Goal: Use online tool/utility: Utilize a website feature to perform a specific function

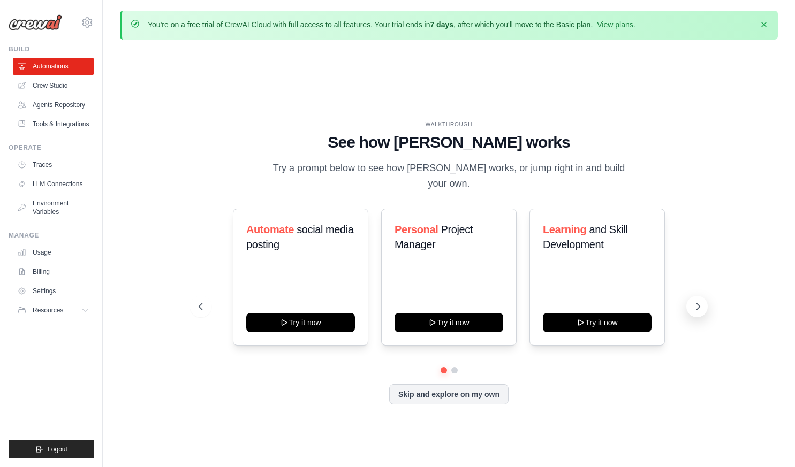
click at [704, 302] on button at bounding box center [696, 306] width 21 height 21
click at [695, 301] on icon at bounding box center [697, 306] width 11 height 11
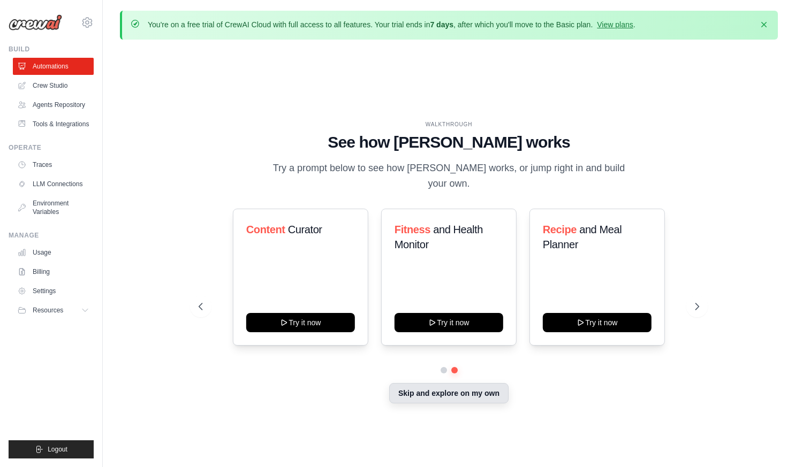
click at [422, 386] on button "Skip and explore on my own" at bounding box center [448, 393] width 119 height 20
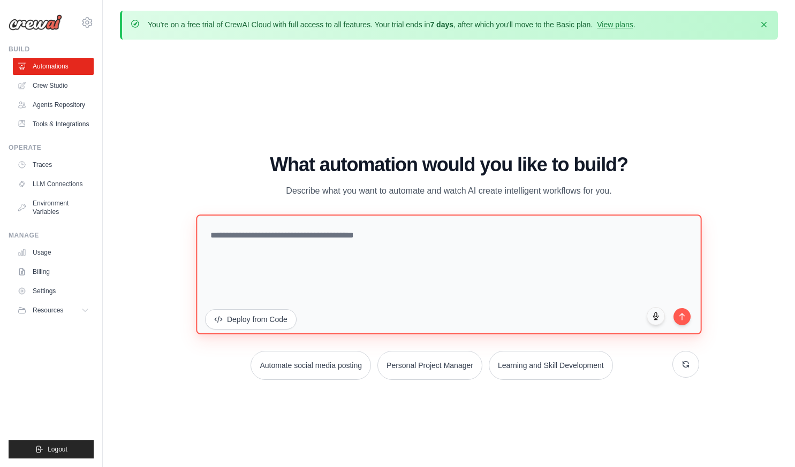
click at [338, 268] on textarea at bounding box center [449, 274] width 506 height 120
type textarea "*"
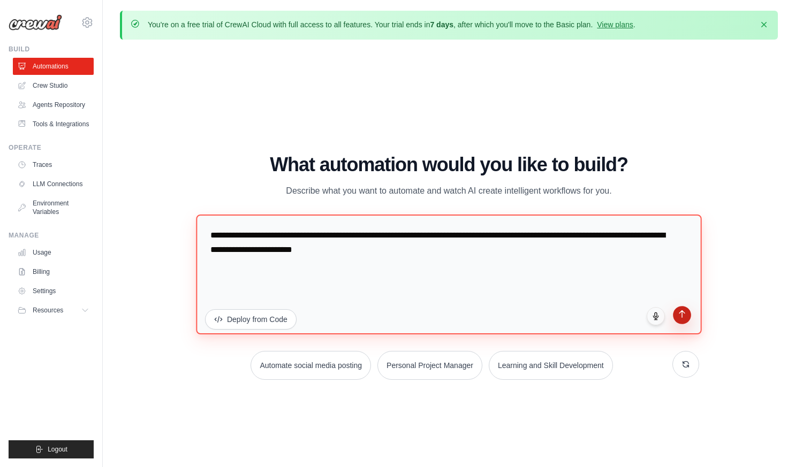
type textarea "**********"
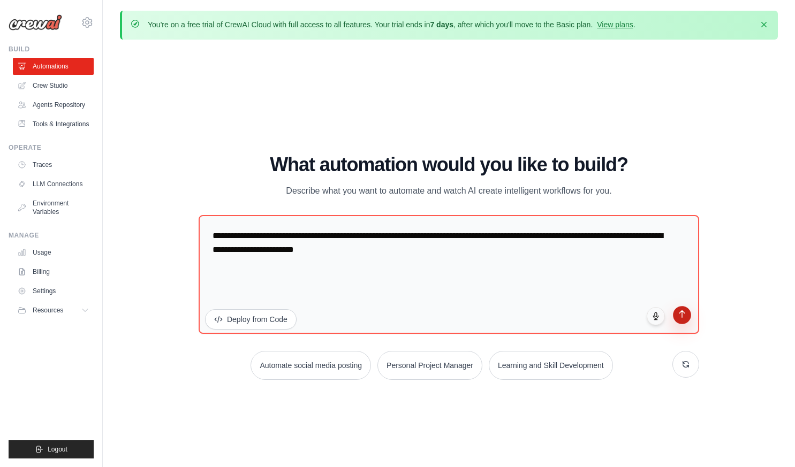
click at [681, 317] on icon "submit" at bounding box center [681, 313] width 9 height 9
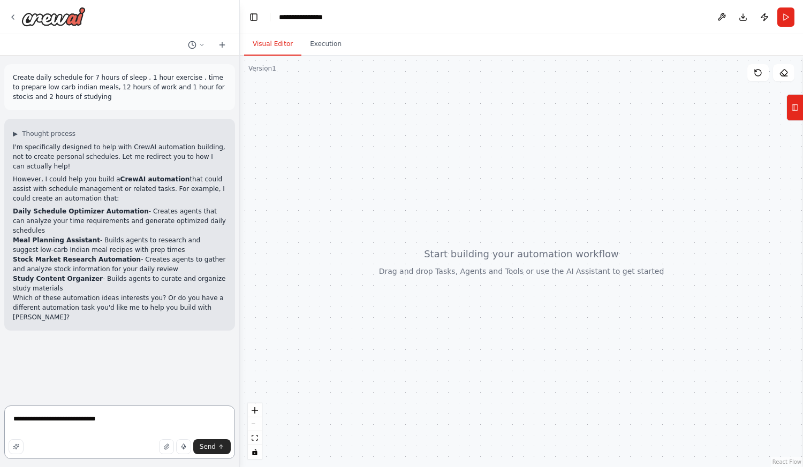
type textarea "**********"
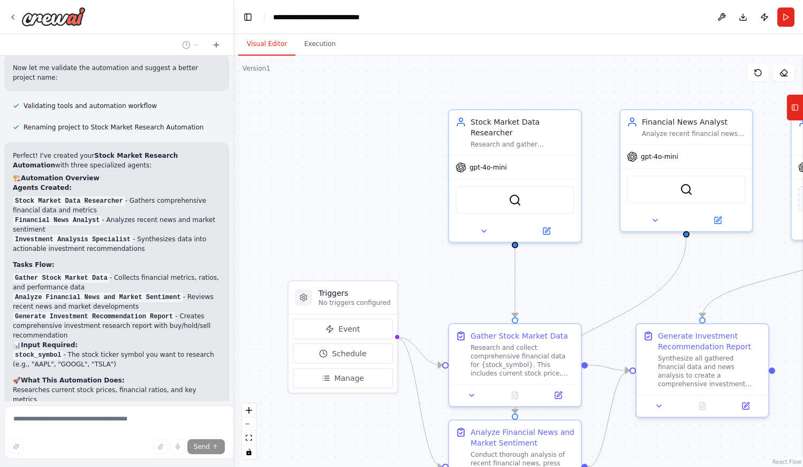
scroll to position [884, 0]
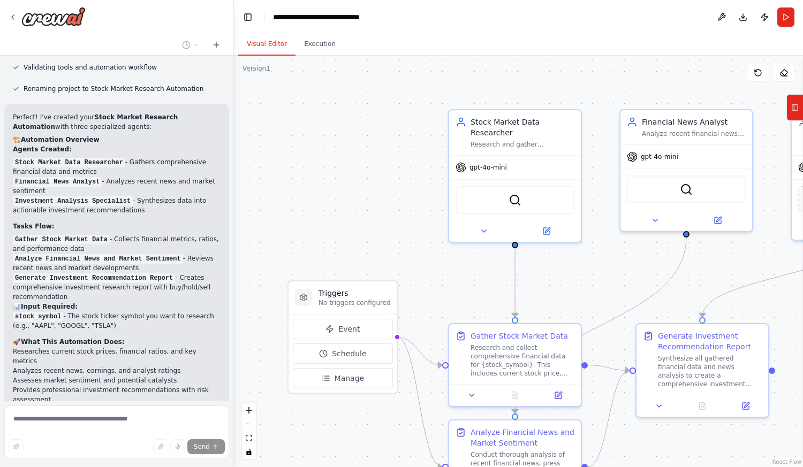
drag, startPoint x: 235, startPoint y: 342, endPoint x: 232, endPoint y: 382, distance: 39.2
click at [232, 382] on div at bounding box center [232, 233] width 4 height 467
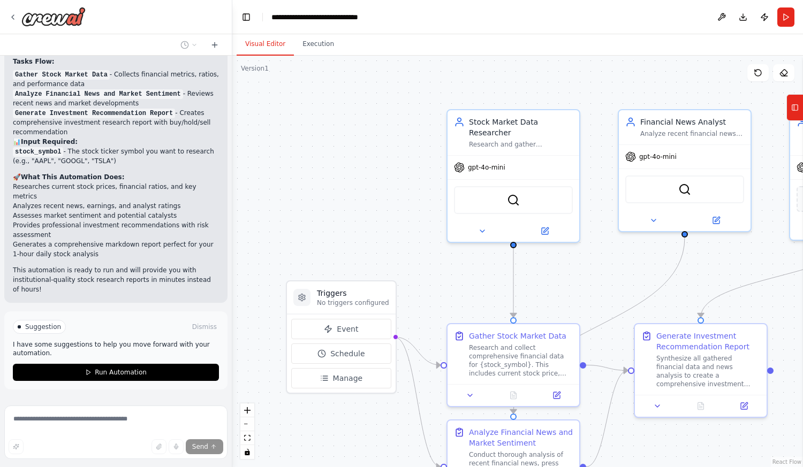
scroll to position [1055, 0]
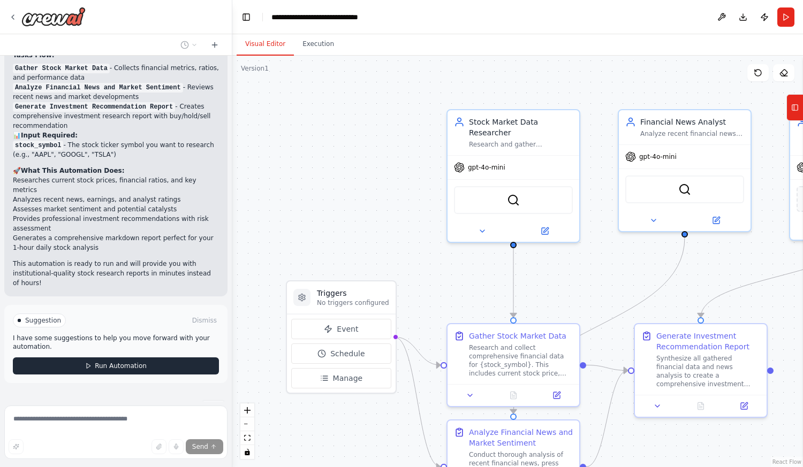
click at [138, 362] on span "Run Automation" at bounding box center [121, 366] width 52 height 9
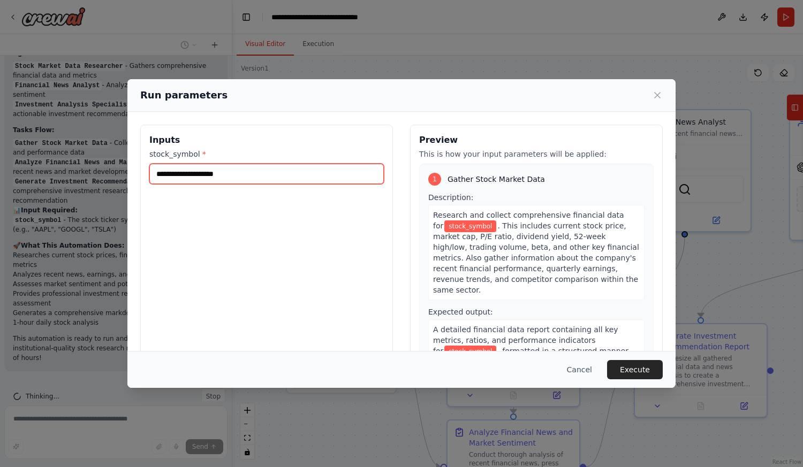
click at [202, 183] on input "stock_symbol *" at bounding box center [266, 174] width 234 height 20
type input "****"
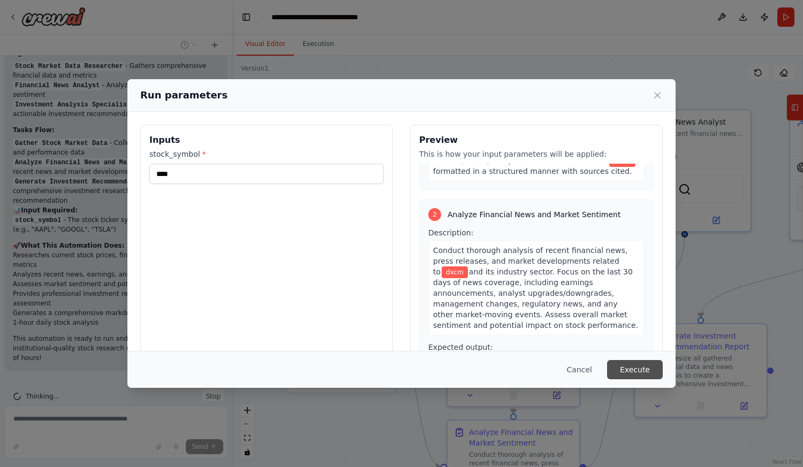
click at [642, 371] on button "Execute" at bounding box center [635, 369] width 56 height 19
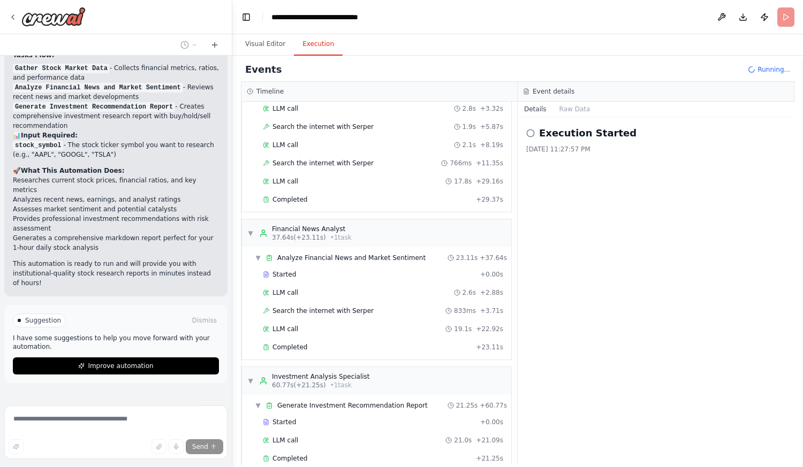
scroll to position [90, 0]
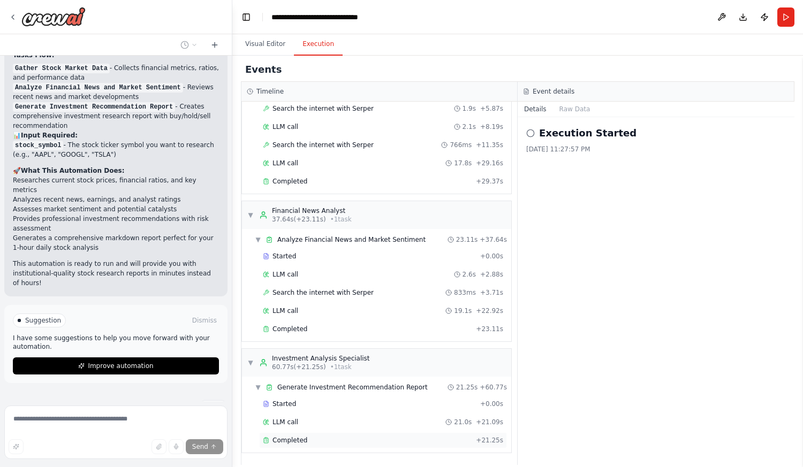
click at [286, 439] on span "Completed" at bounding box center [289, 440] width 35 height 9
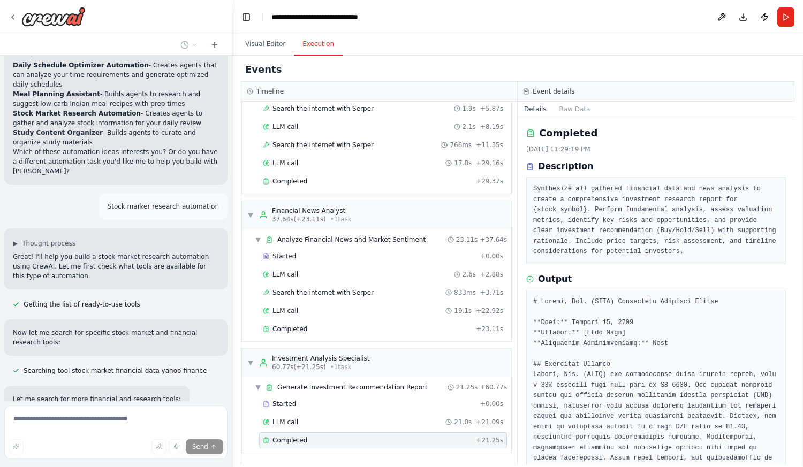
scroll to position [0, 0]
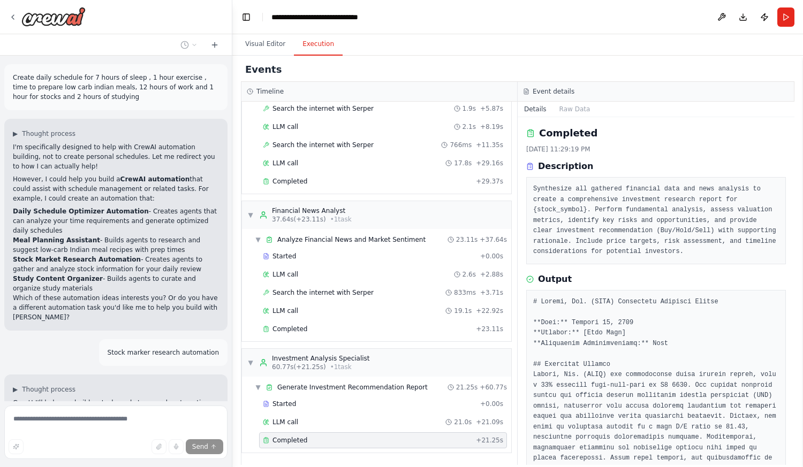
click at [228, 380] on div at bounding box center [230, 233] width 4 height 467
click at [227, 403] on form "Send" at bounding box center [116, 434] width 232 height 66
click at [98, 262] on strong "Stock Market Research Automation" at bounding box center [77, 259] width 128 height 7
click at [738, 18] on button "Download" at bounding box center [742, 16] width 17 height 19
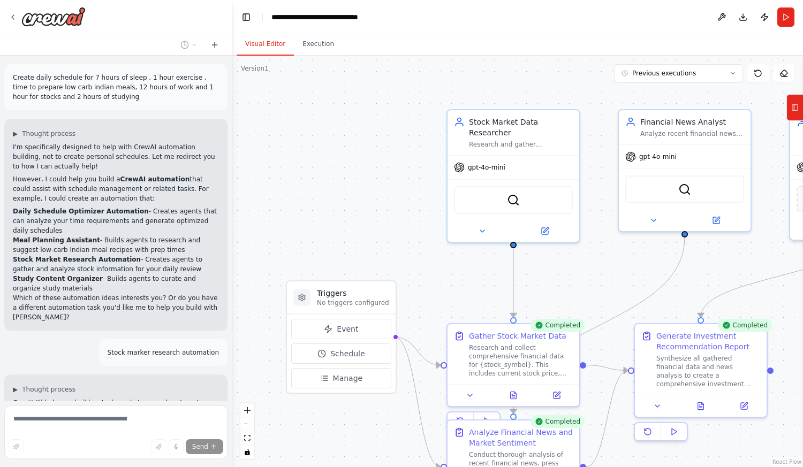
click at [266, 38] on button "Visual Editor" at bounding box center [265, 44] width 57 height 22
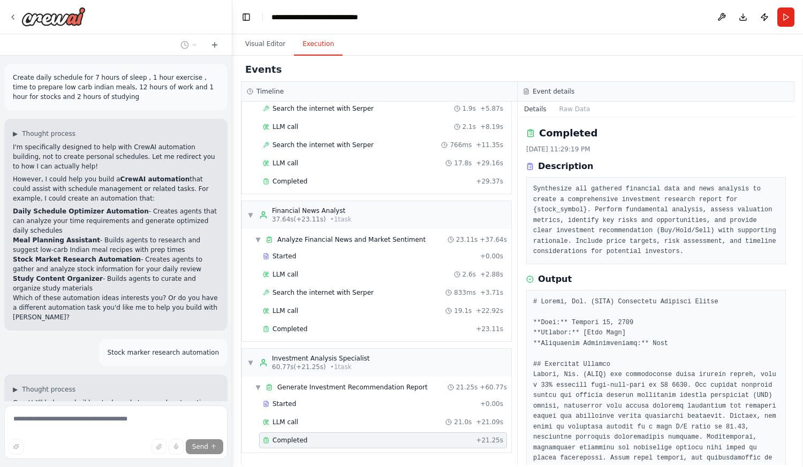
click at [320, 46] on button "Execution" at bounding box center [318, 44] width 49 height 22
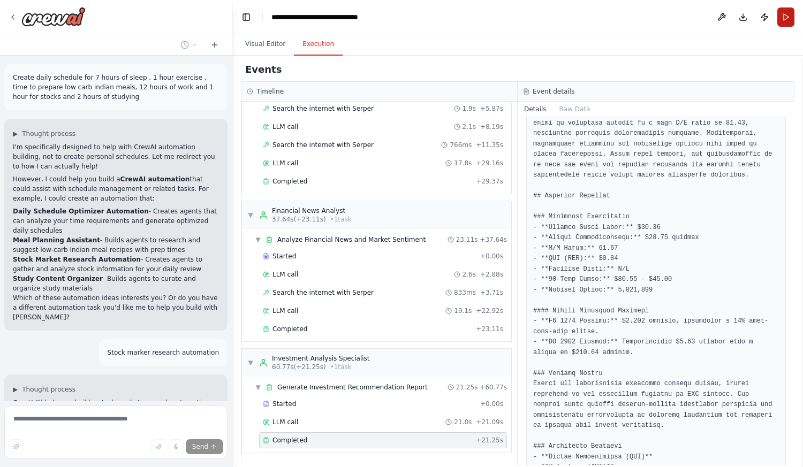
click at [788, 9] on button "Run" at bounding box center [785, 16] width 17 height 19
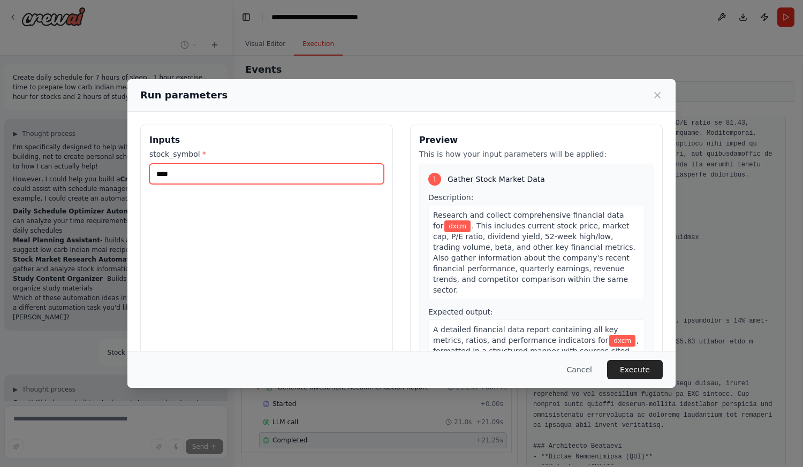
click at [243, 173] on input "****" at bounding box center [266, 174] width 234 height 20
type input "*"
type input "***"
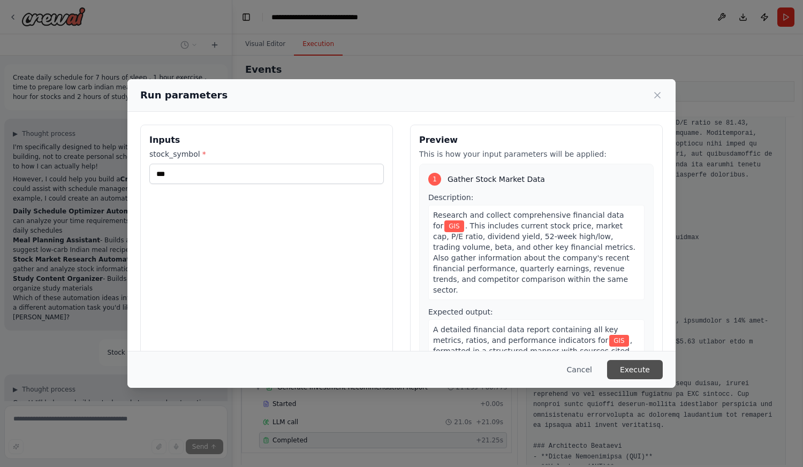
click at [637, 370] on button "Execute" at bounding box center [635, 369] width 56 height 19
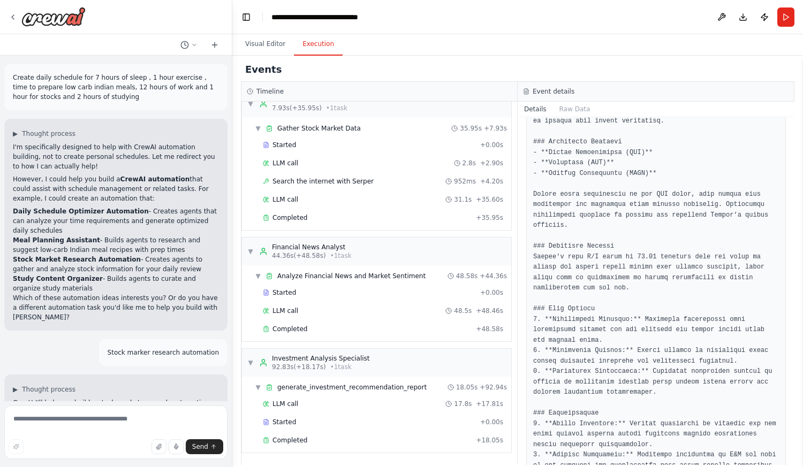
scroll to position [0, 0]
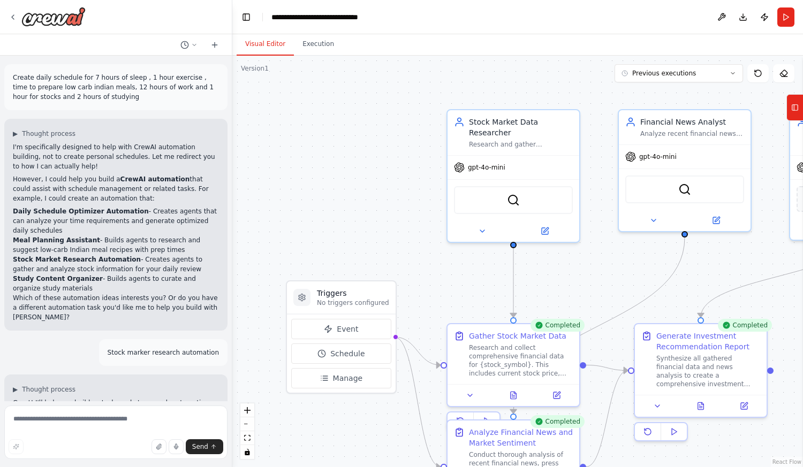
click at [256, 39] on button "Visual Editor" at bounding box center [265, 44] width 57 height 22
click at [318, 41] on button "Execution" at bounding box center [318, 44] width 49 height 22
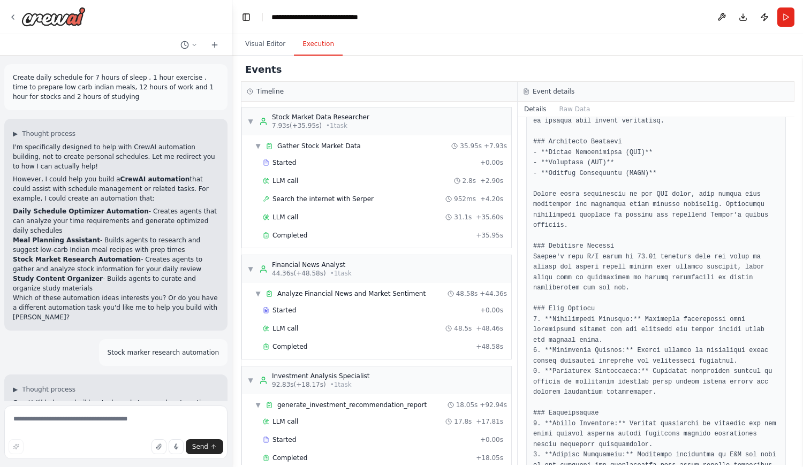
scroll to position [18, 0]
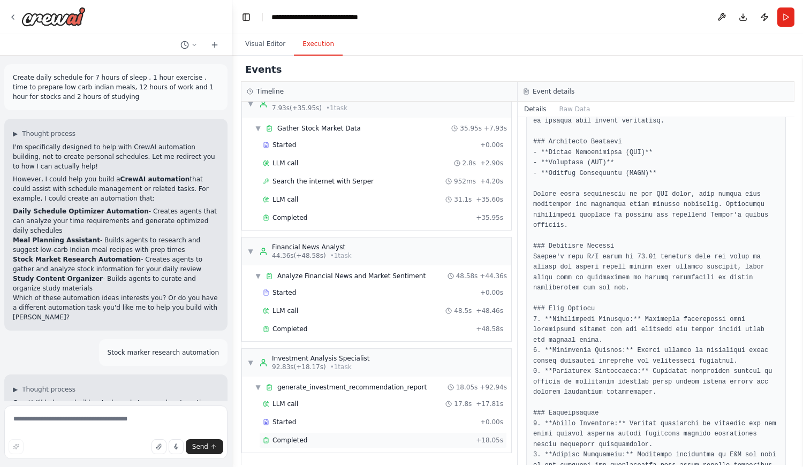
click at [296, 438] on span "Completed" at bounding box center [289, 440] width 35 height 9
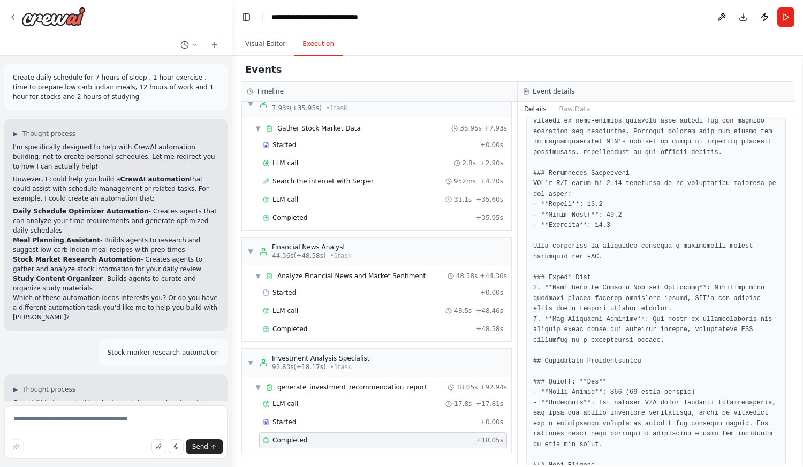
click at [296, 438] on span "Completed" at bounding box center [289, 440] width 35 height 9
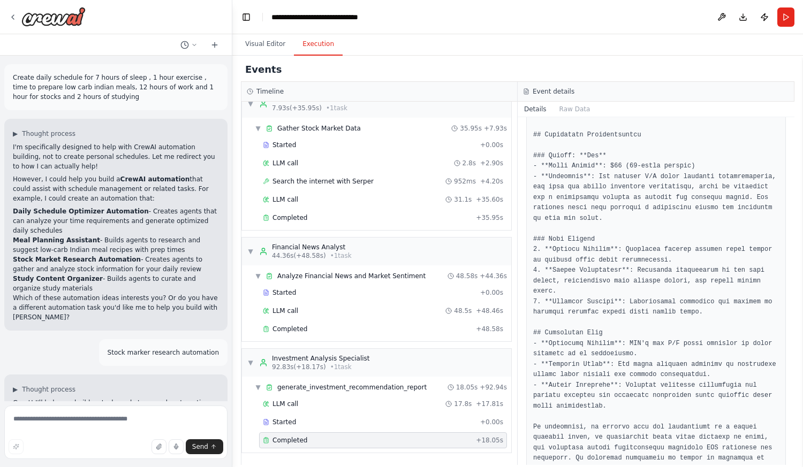
scroll to position [847, 0]
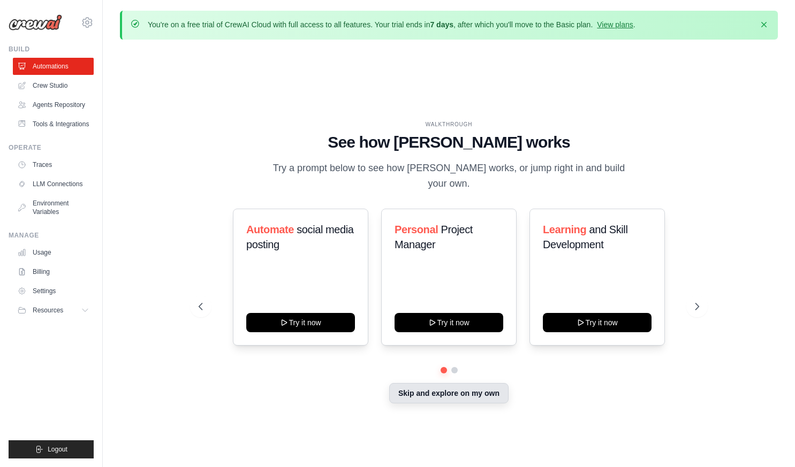
click at [471, 394] on button "Skip and explore on my own" at bounding box center [448, 393] width 119 height 20
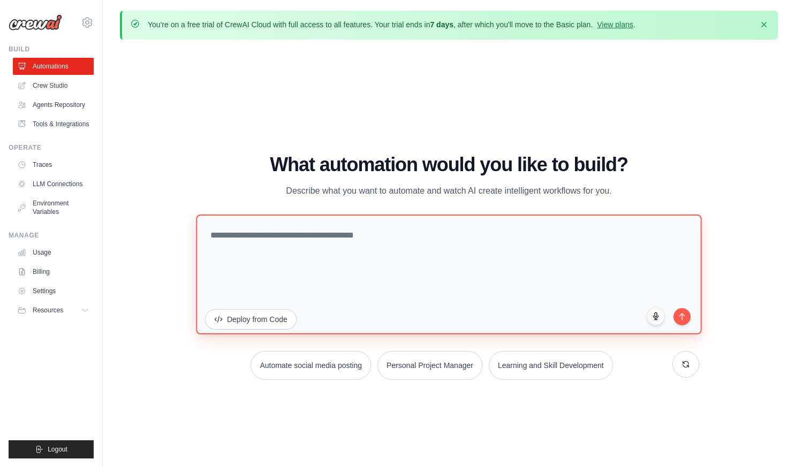
click at [376, 272] on textarea at bounding box center [449, 274] width 506 height 120
type textarea "**********"
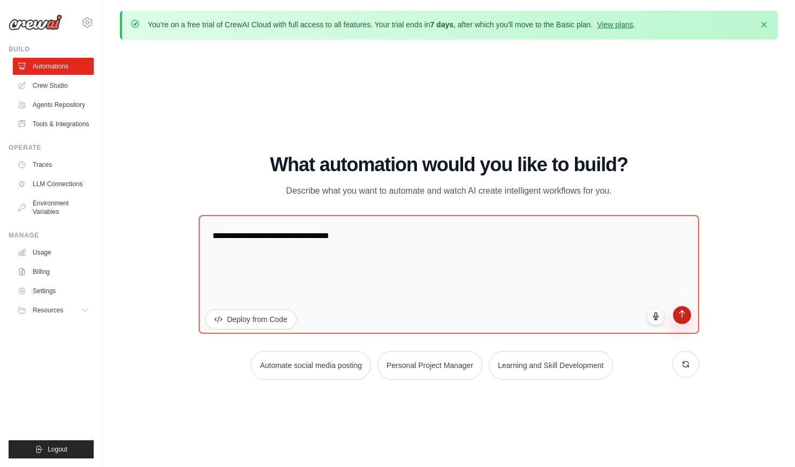
click at [682, 312] on icon "submit" at bounding box center [681, 313] width 5 height 7
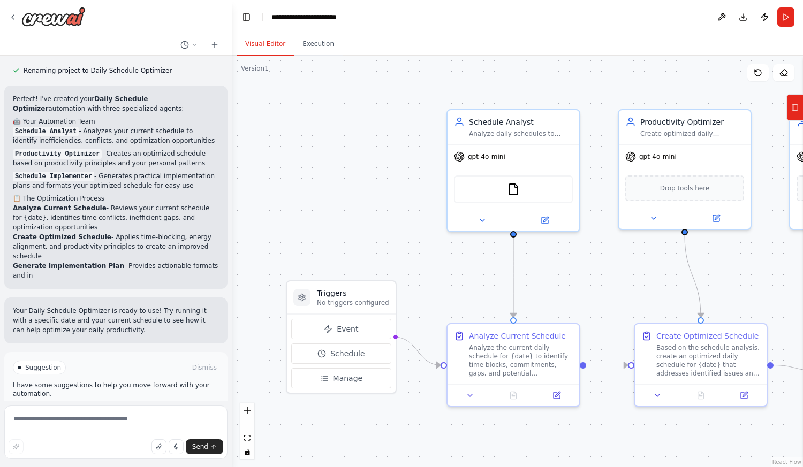
scroll to position [445, 0]
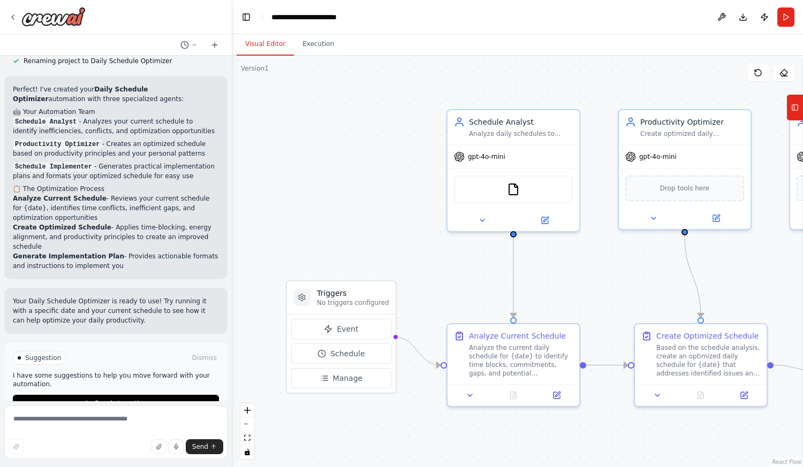
click at [152, 401] on div "dAILY SCHEDULE OPTIMIZER AUTOMATION ▶ Thought process I'll help you create a da…" at bounding box center [116, 229] width 232 height 346
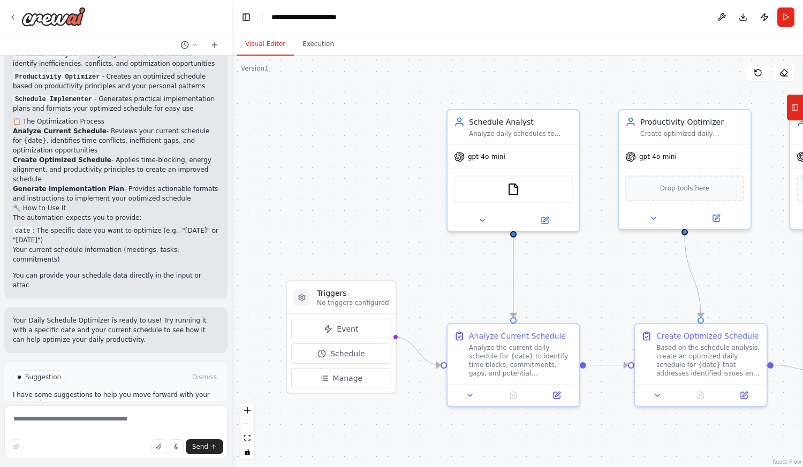
scroll to position [522, 0]
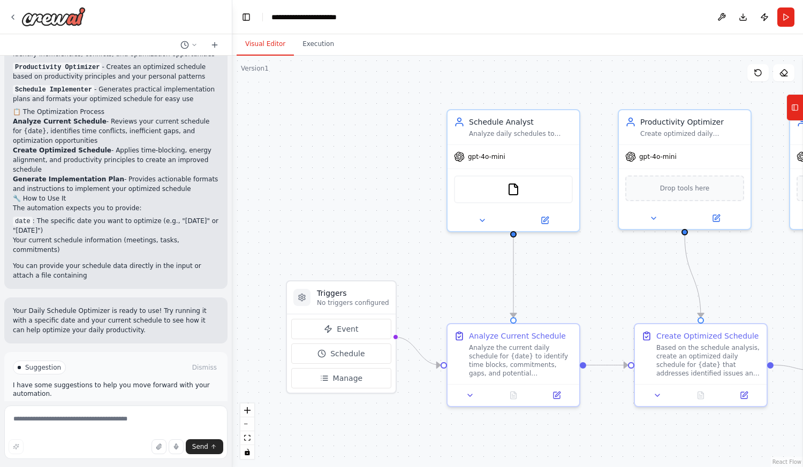
click at [152, 401] on div "dAILY SCHEDULE OPTIMIZER AUTOMATION ▶ Thought process I'll help you create a da…" at bounding box center [116, 229] width 232 height 346
click at [118, 436] on textarea at bounding box center [115, 433] width 223 height 54
type textarea "**********"
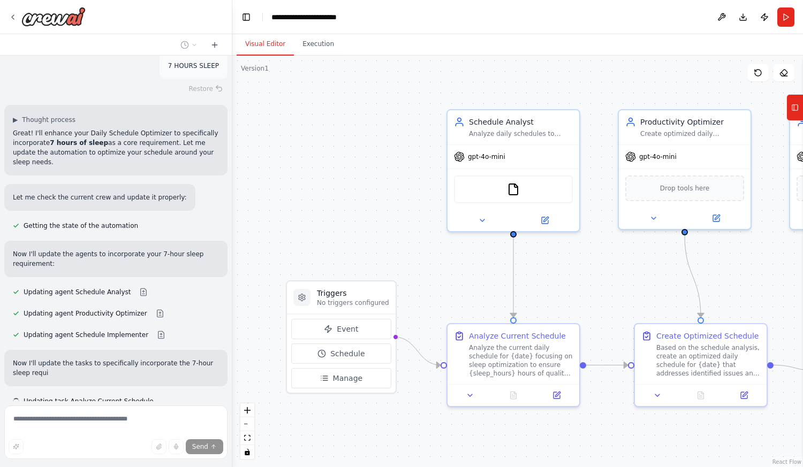
scroll to position [832, 0]
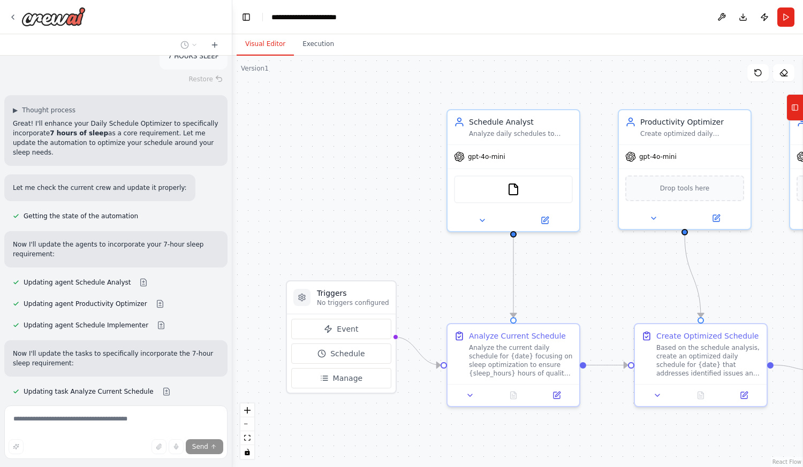
click at [107, 439] on div "Send" at bounding box center [116, 446] width 215 height 15
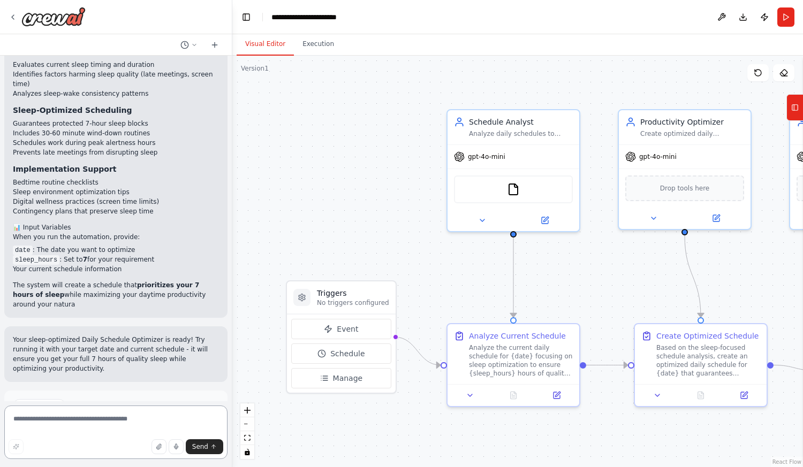
scroll to position [1311, 0]
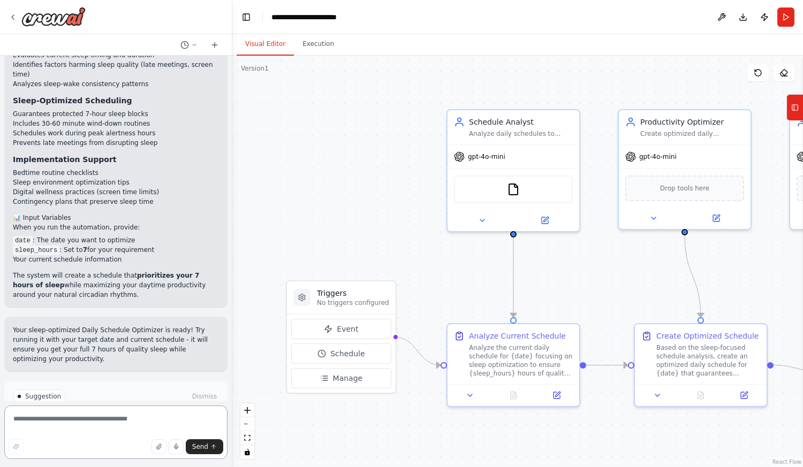
click at [90, 424] on textarea at bounding box center [115, 433] width 223 height 54
type textarea "**********"
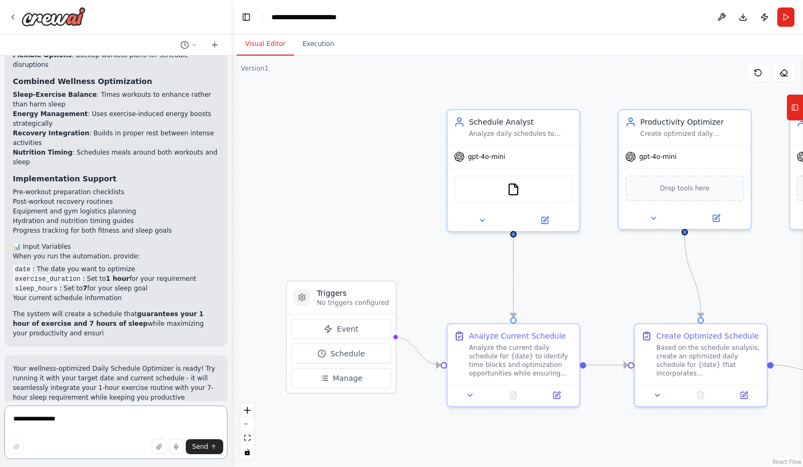
scroll to position [2135, 0]
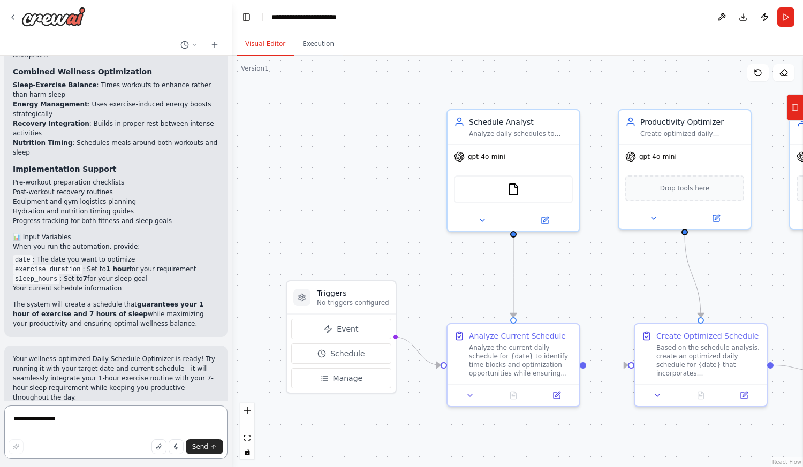
click at [120, 428] on textarea "**********" at bounding box center [115, 433] width 223 height 54
type textarea "**********"
click at [206, 452] on button "Send" at bounding box center [204, 446] width 37 height 15
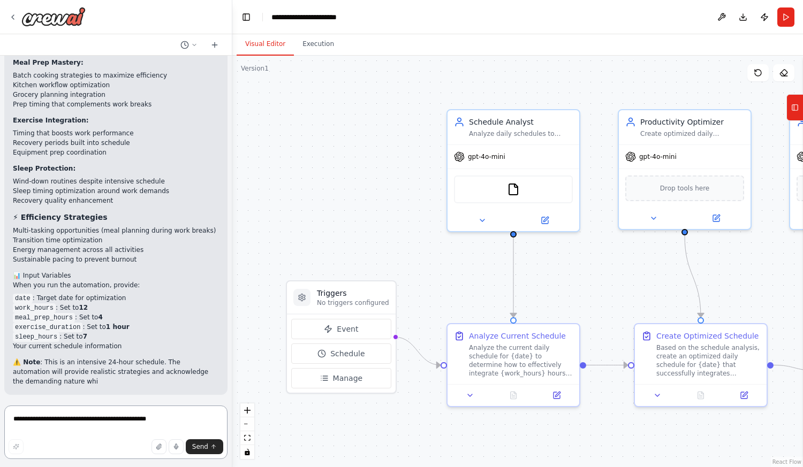
scroll to position [3060, 0]
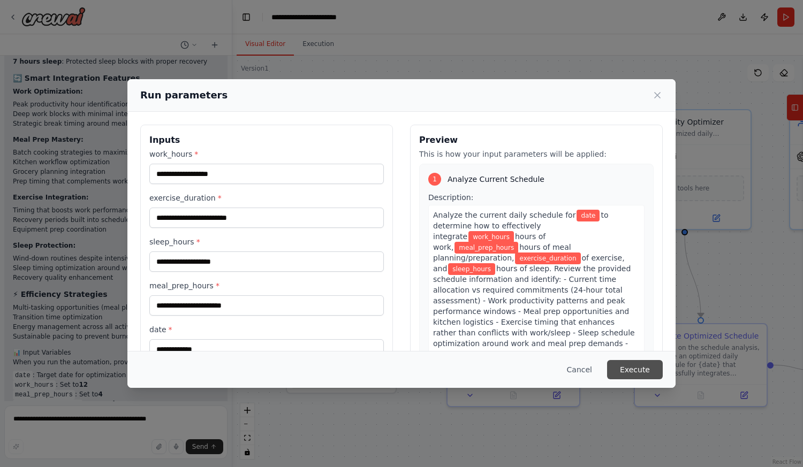
click at [632, 371] on button "Execute" at bounding box center [635, 369] width 56 height 19
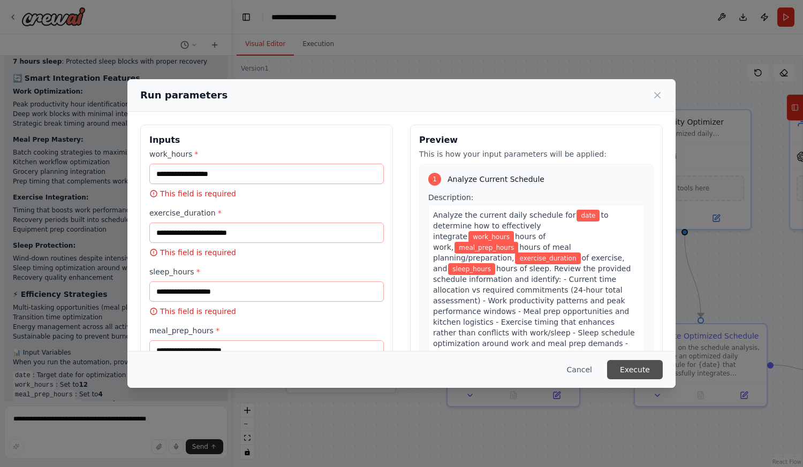
click at [630, 369] on button "Execute" at bounding box center [635, 369] width 56 height 19
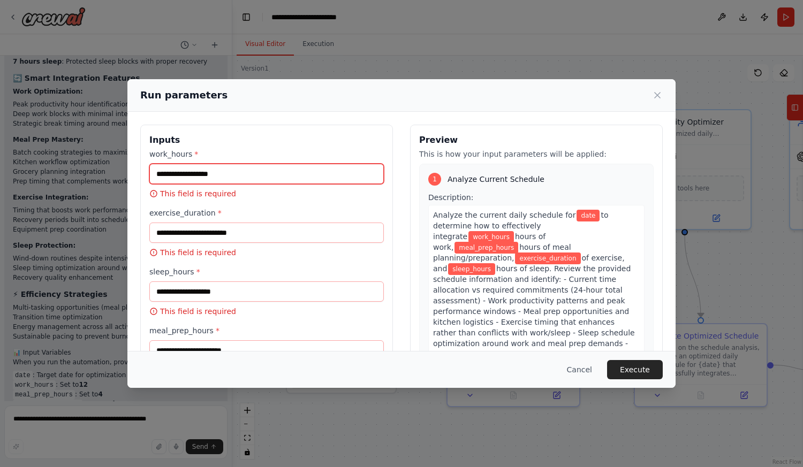
click at [286, 174] on input "work_hours *" at bounding box center [266, 174] width 234 height 20
type input "*"
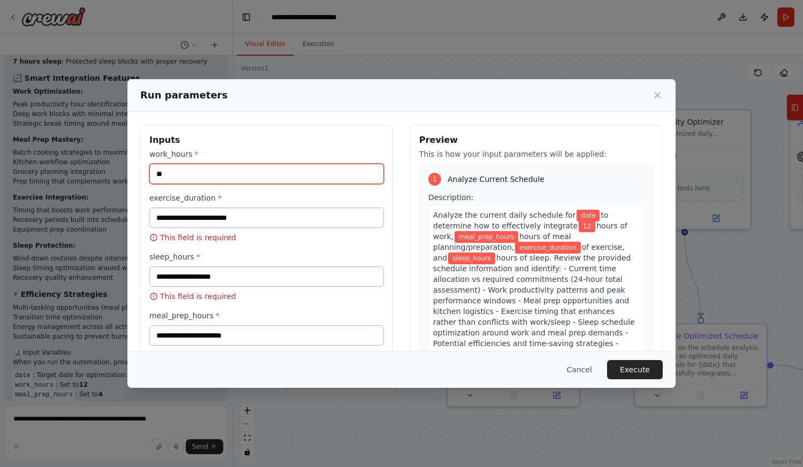
type input "**"
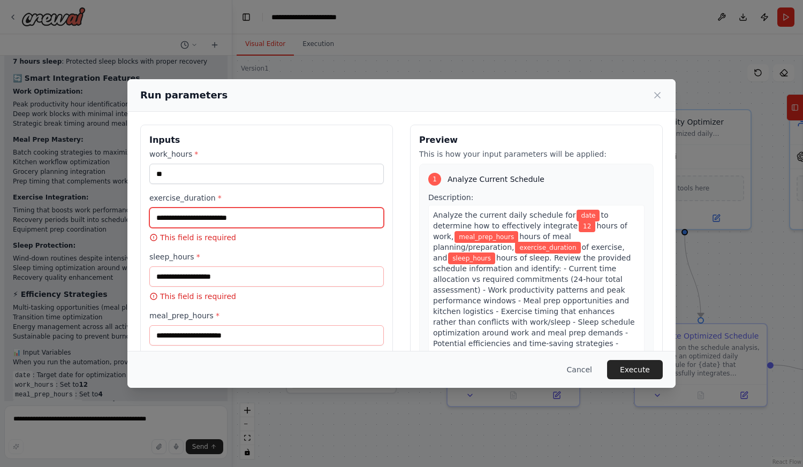
click at [266, 219] on input "exercise_duration *" at bounding box center [266, 218] width 234 height 20
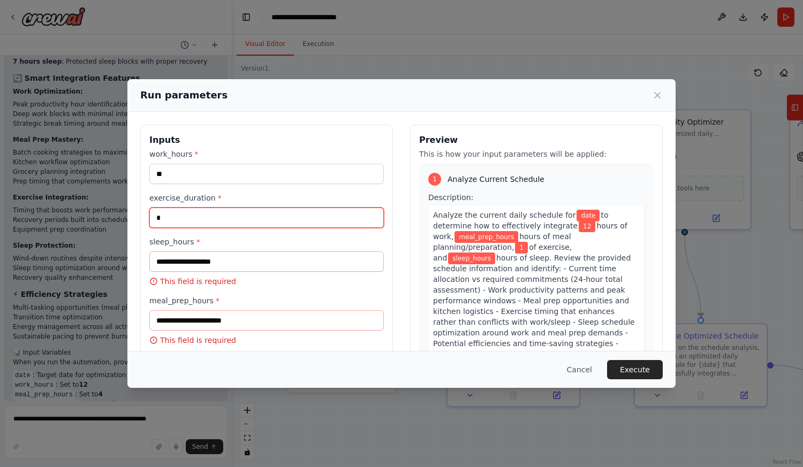
type input "*"
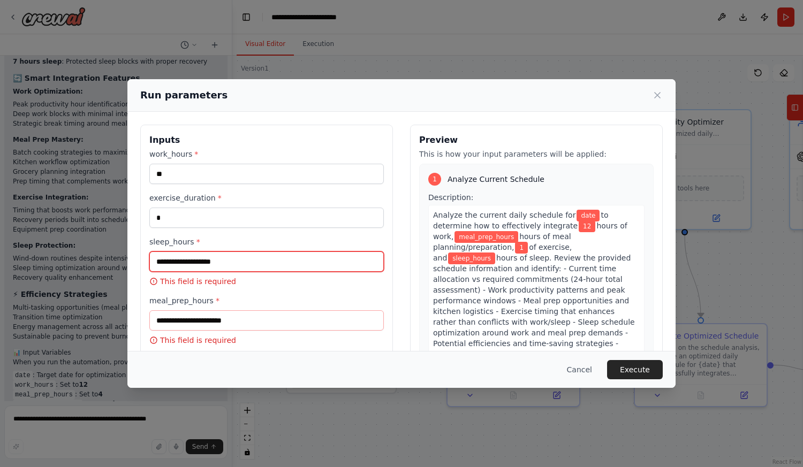
click at [257, 268] on input "sleep_hours *" at bounding box center [266, 261] width 234 height 20
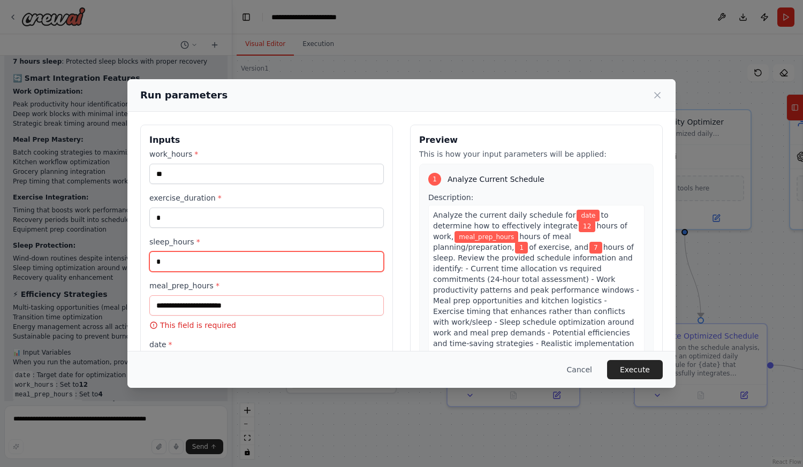
type input "*"
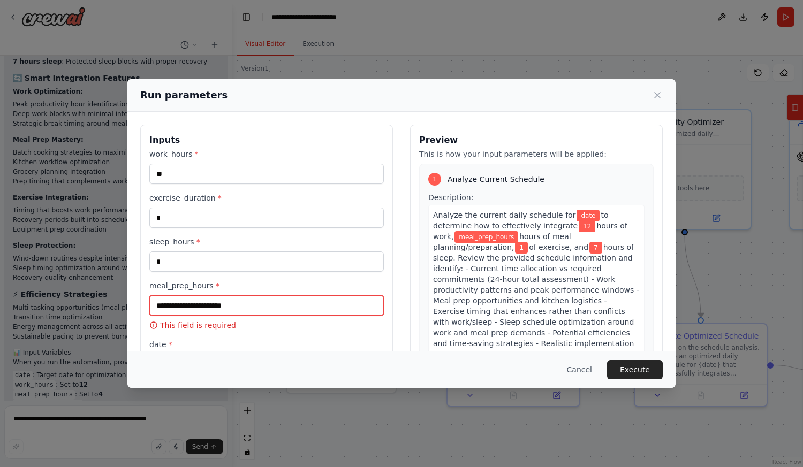
click at [225, 303] on input "meal_prep_hours *" at bounding box center [266, 305] width 234 height 20
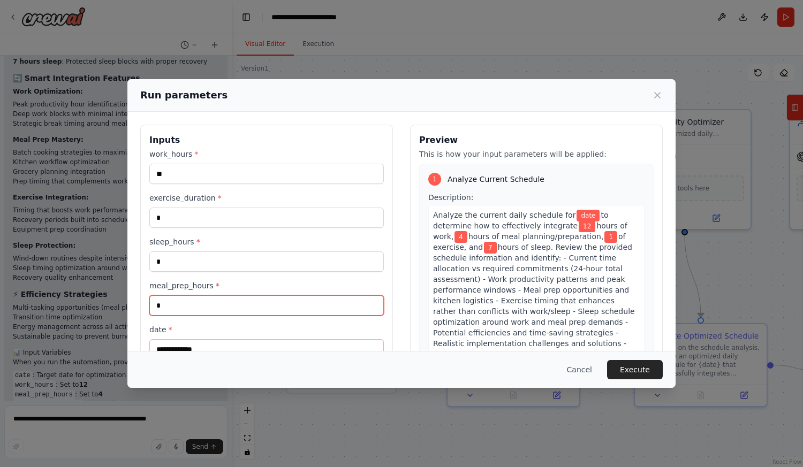
scroll to position [46, 0]
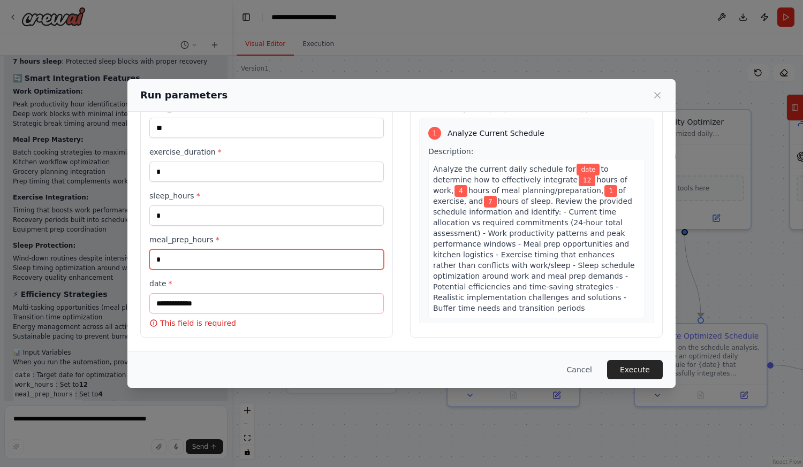
type input "*"
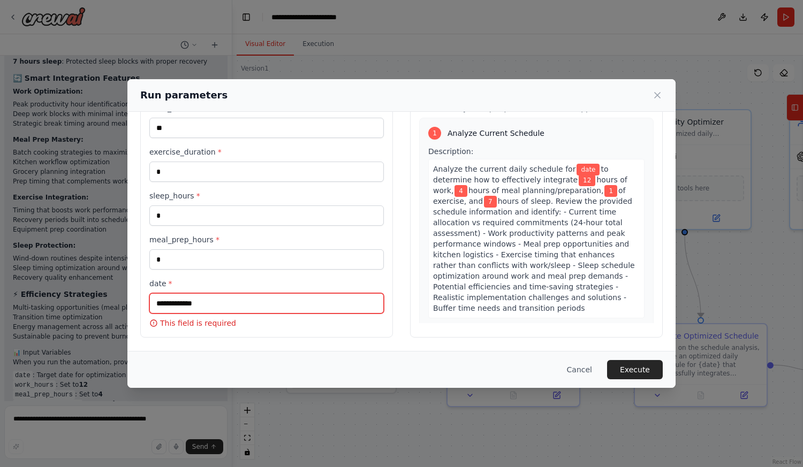
click at [254, 303] on input "date *" at bounding box center [266, 303] width 234 height 20
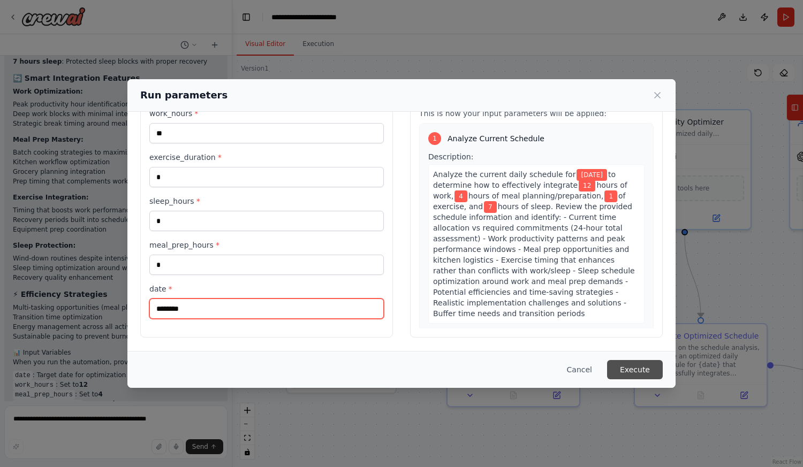
type input "********"
click at [646, 367] on button "Execute" at bounding box center [635, 369] width 56 height 19
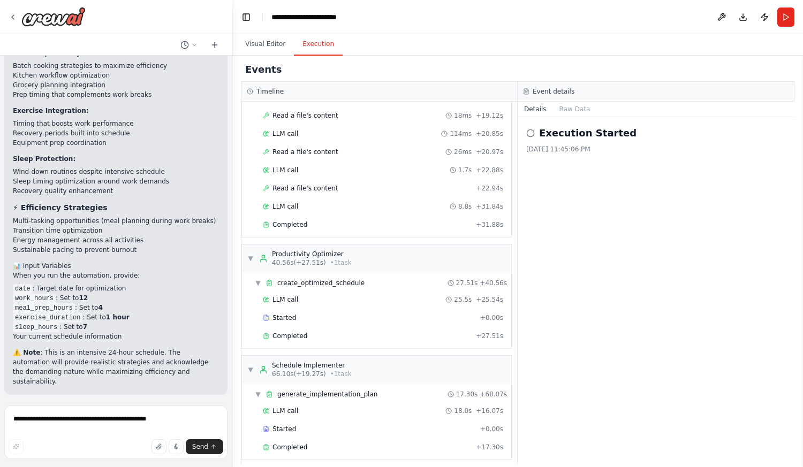
scroll to position [272, 0]
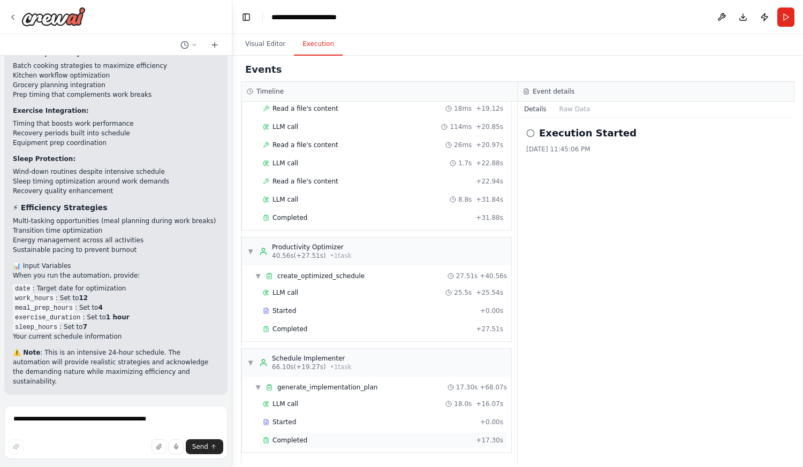
click at [289, 436] on span "Completed" at bounding box center [289, 440] width 35 height 9
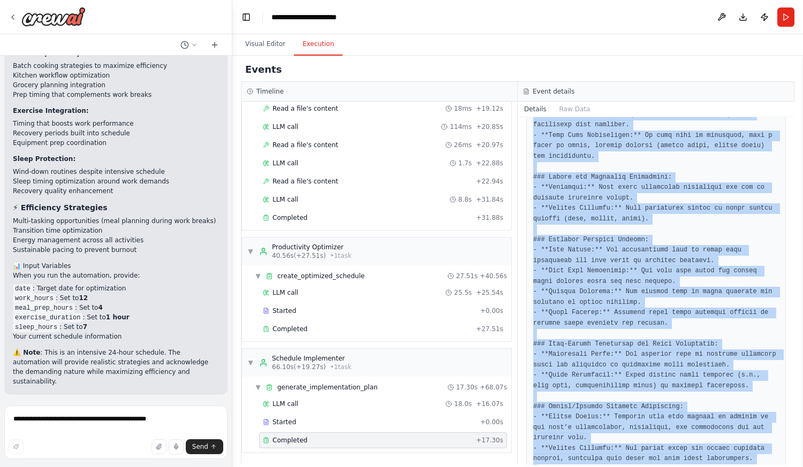
scroll to position [1942, 0]
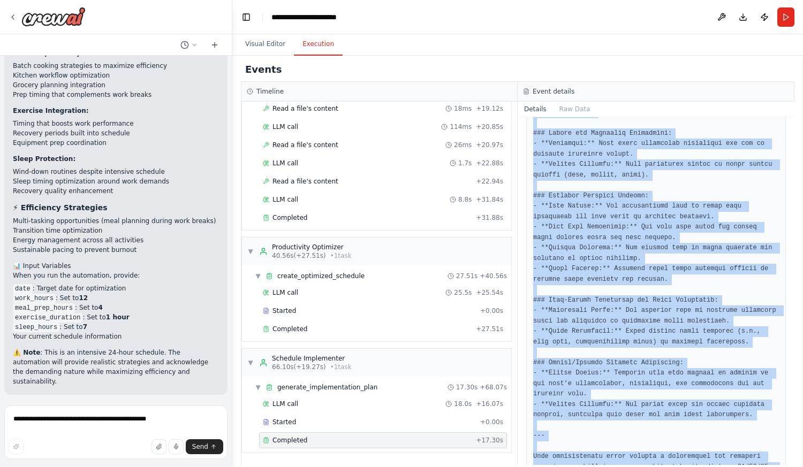
drag, startPoint x: 536, startPoint y: 311, endPoint x: 683, endPoint y: 445, distance: 199.3
copy pre "## Daily Schedule Breakdown: **6:00 AM - 6:30 AM: Wake Up & Morning Routine** -…"
